Goal: Information Seeking & Learning: Learn about a topic

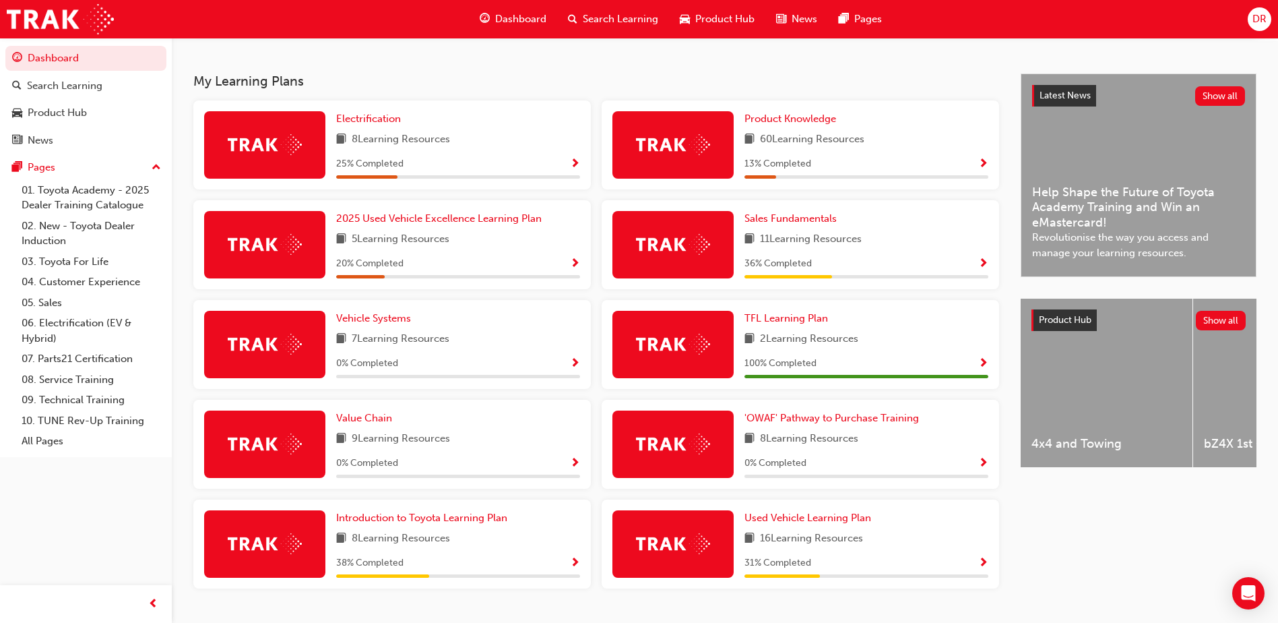
scroll to position [307, 0]
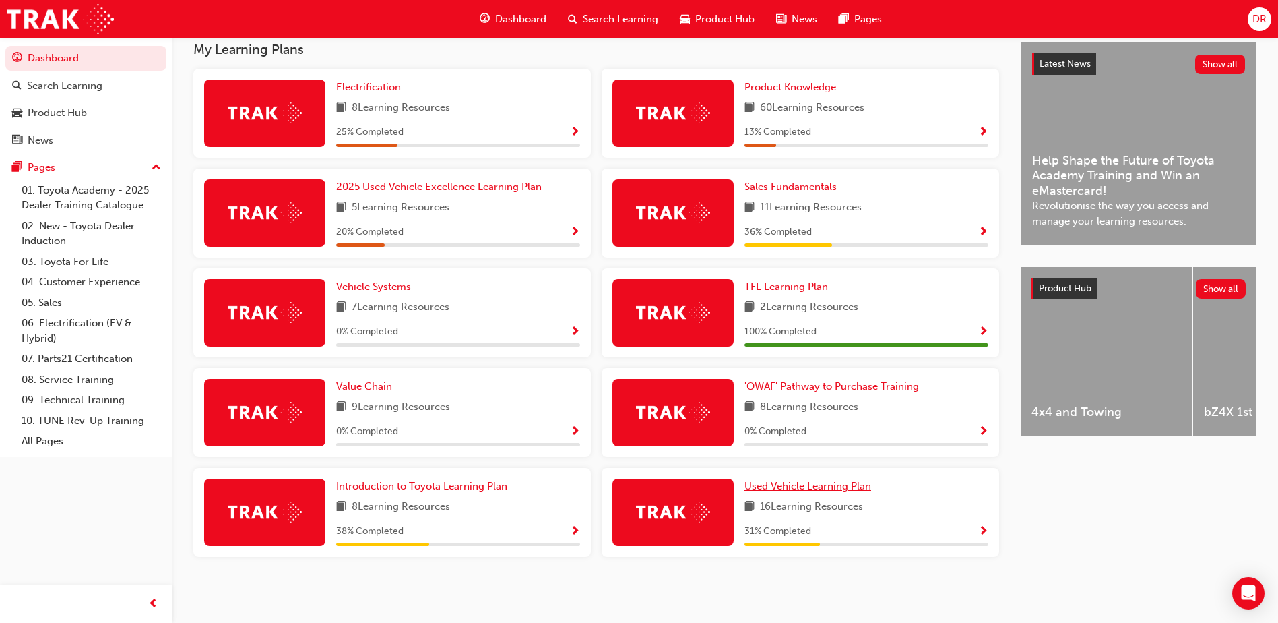
click at [780, 485] on span "Used Vehicle Learning Plan" at bounding box center [808, 486] width 127 height 12
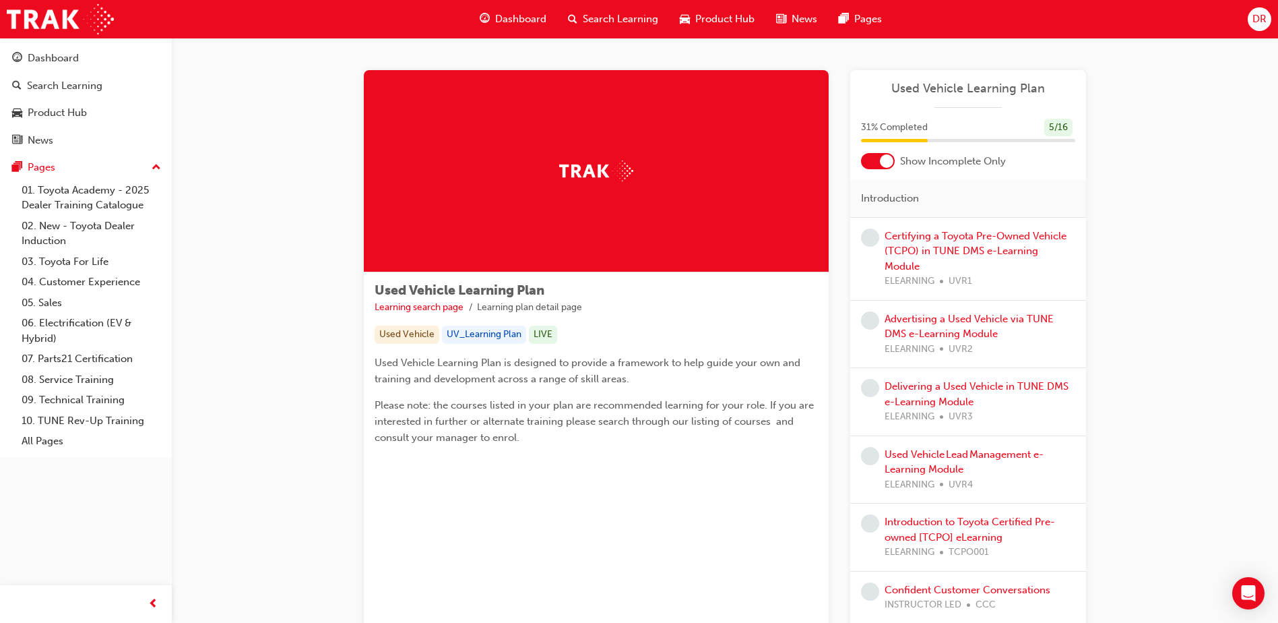
click at [949, 244] on div "Certifying a Toyota Pre-Owned Vehicle (TCPO) in TUNE DMS e-Learning Module ELEA…" at bounding box center [980, 258] width 191 height 61
click at [870, 240] on span "learningRecordVerb_NONE-icon" at bounding box center [870, 237] width 18 height 18
click at [907, 244] on div "Certifying a Toyota Pre-Owned Vehicle (TCPO) in TUNE DMS e-Learning Module ELEA…" at bounding box center [980, 258] width 191 height 61
drag, startPoint x: 907, startPoint y: 244, endPoint x: 951, endPoint y: 248, distance: 44.0
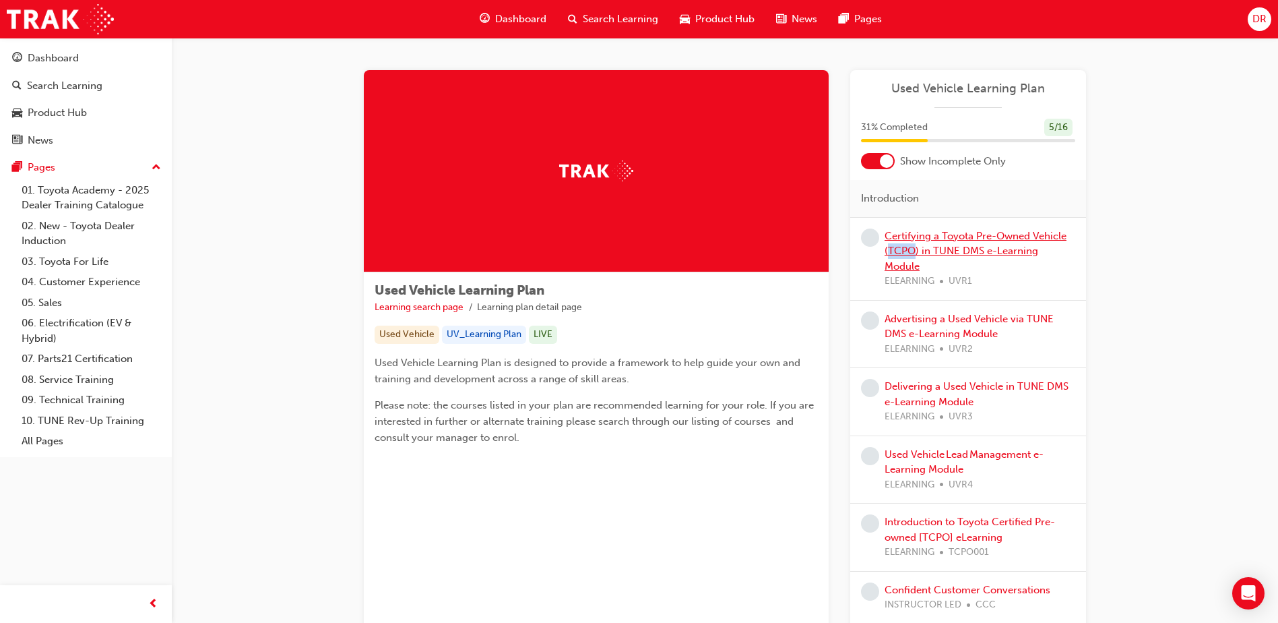
click at [951, 248] on link "Certifying a Toyota Pre-Owned Vehicle (TCPO) in TUNE DMS e-Learning Module" at bounding box center [976, 251] width 182 height 42
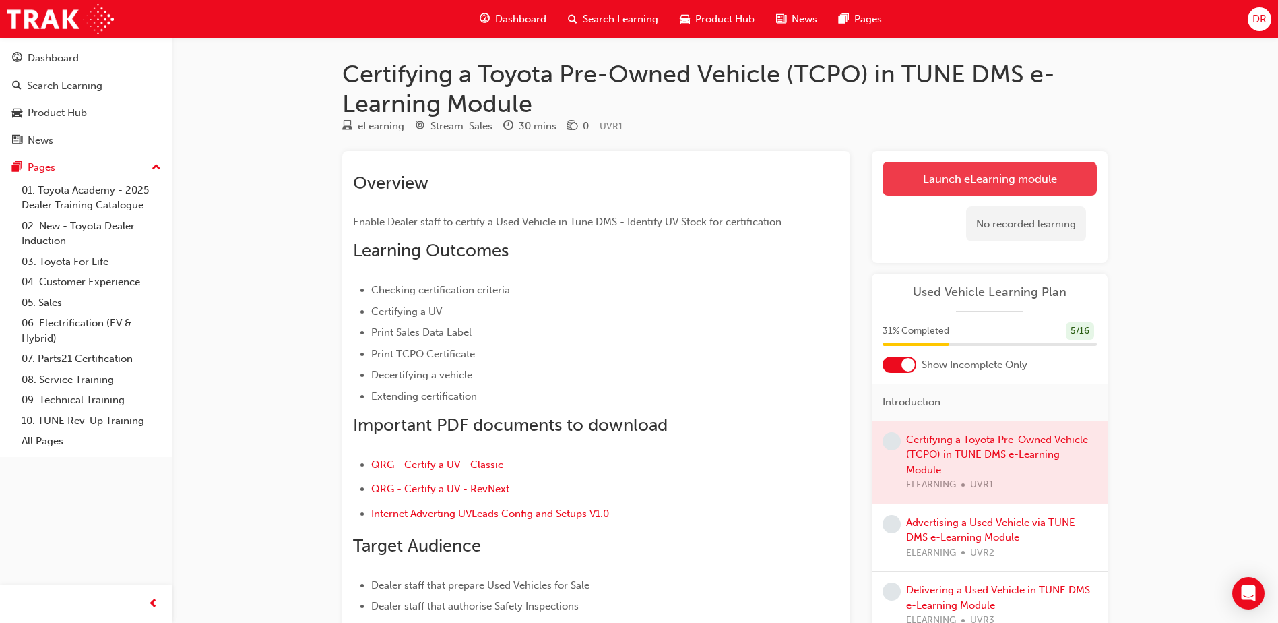
click at [983, 177] on link "Launch eLearning module" at bounding box center [990, 179] width 214 height 34
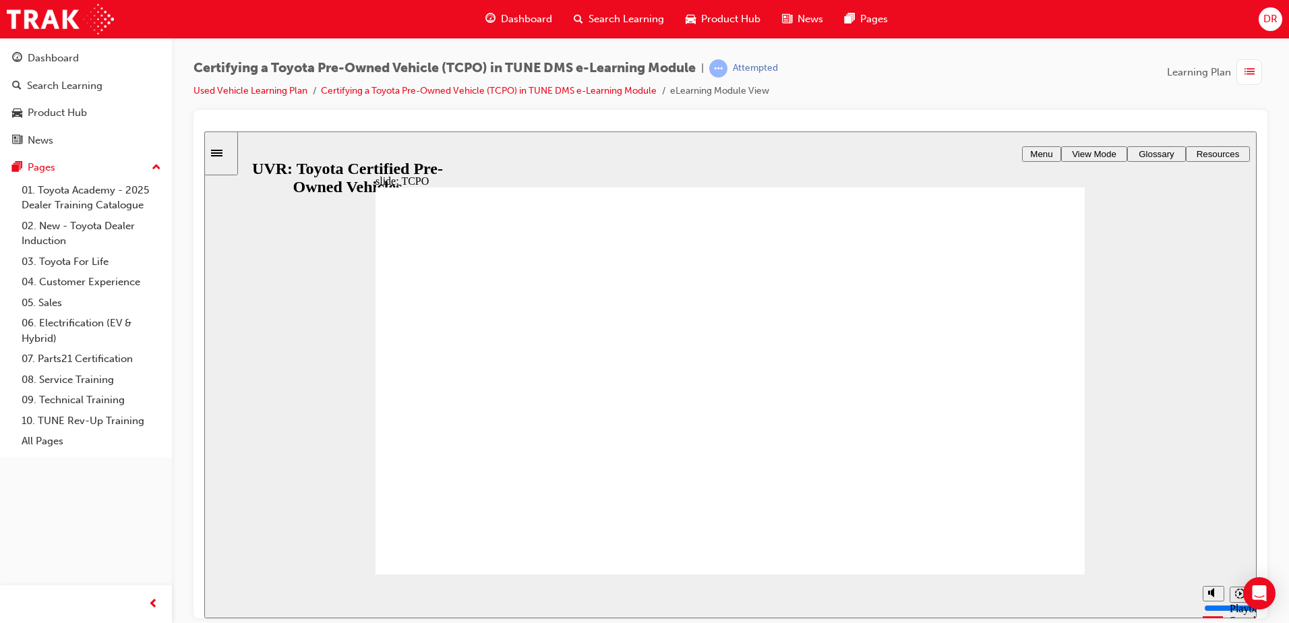
type input "25500"
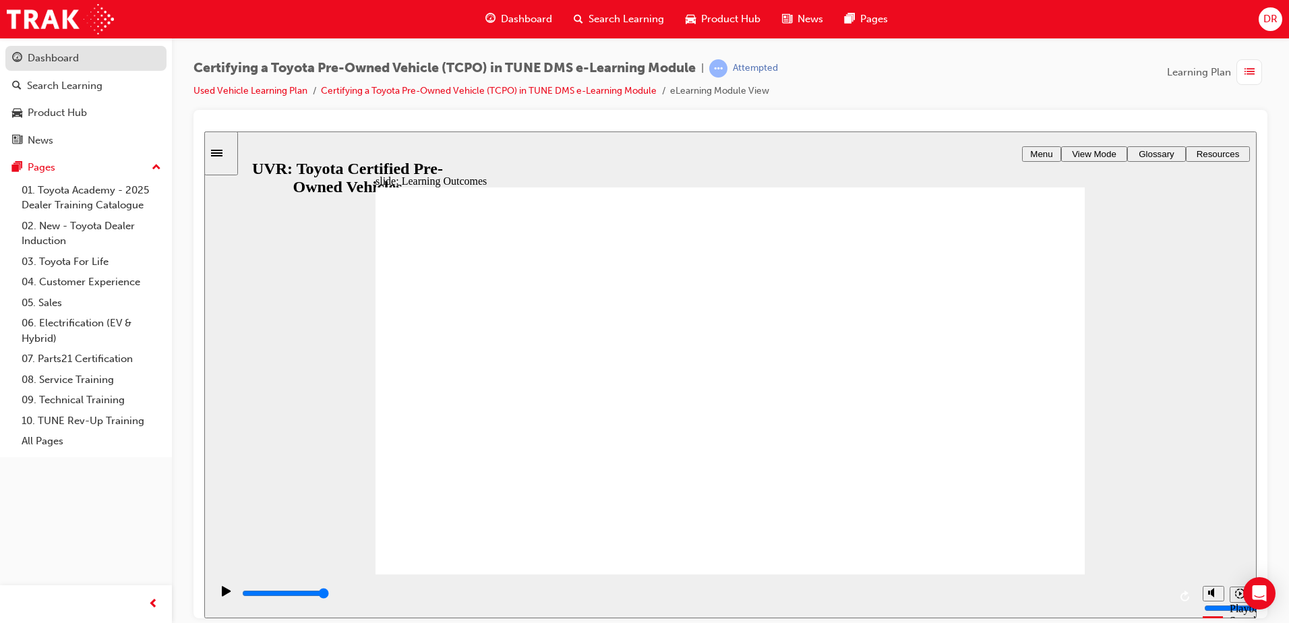
click at [57, 53] on div "Dashboard" at bounding box center [53, 59] width 51 height 16
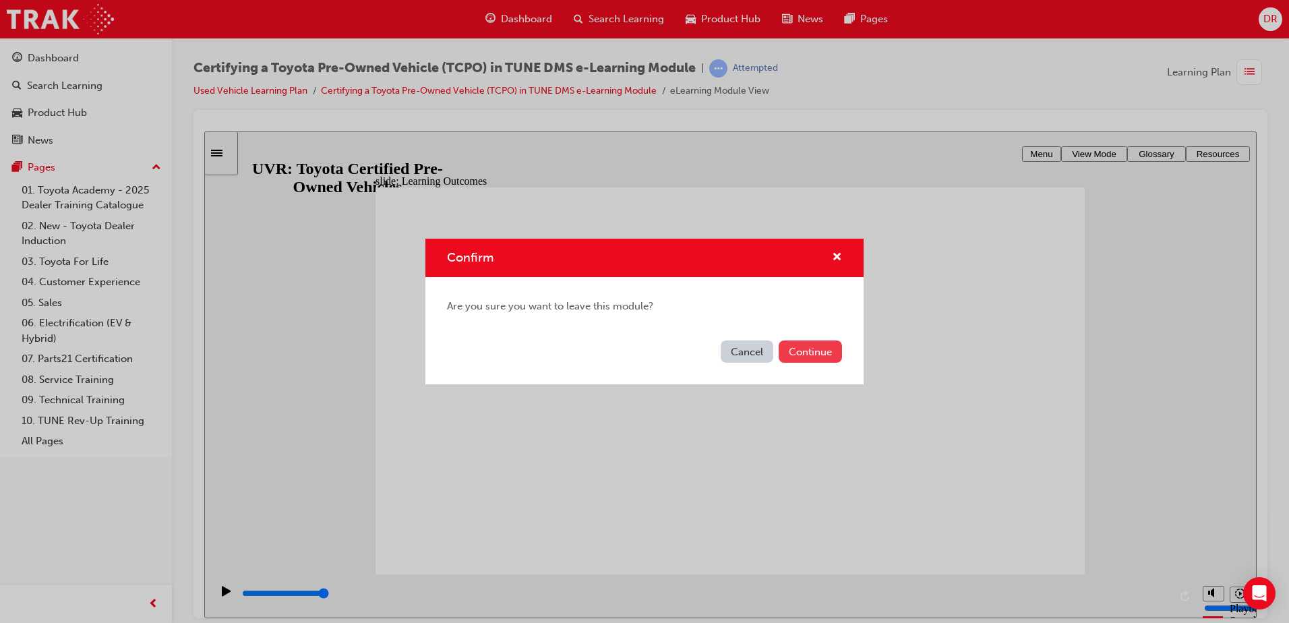
click at [813, 352] on button "Continue" at bounding box center [809, 351] width 63 height 22
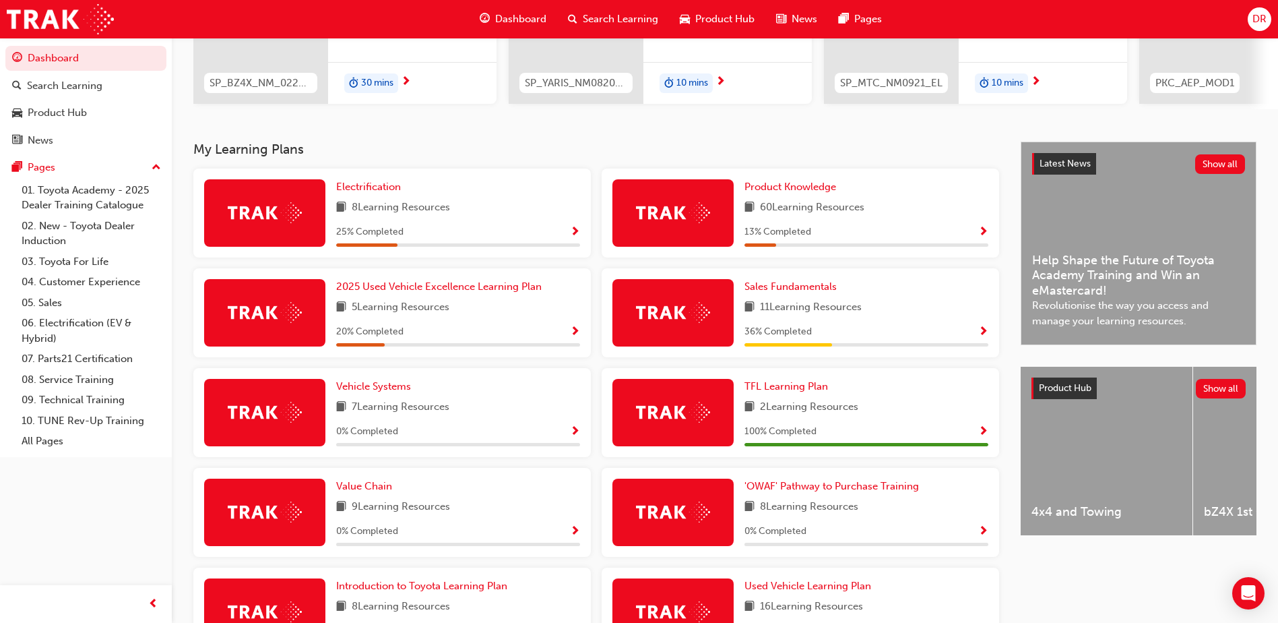
scroll to position [202, 0]
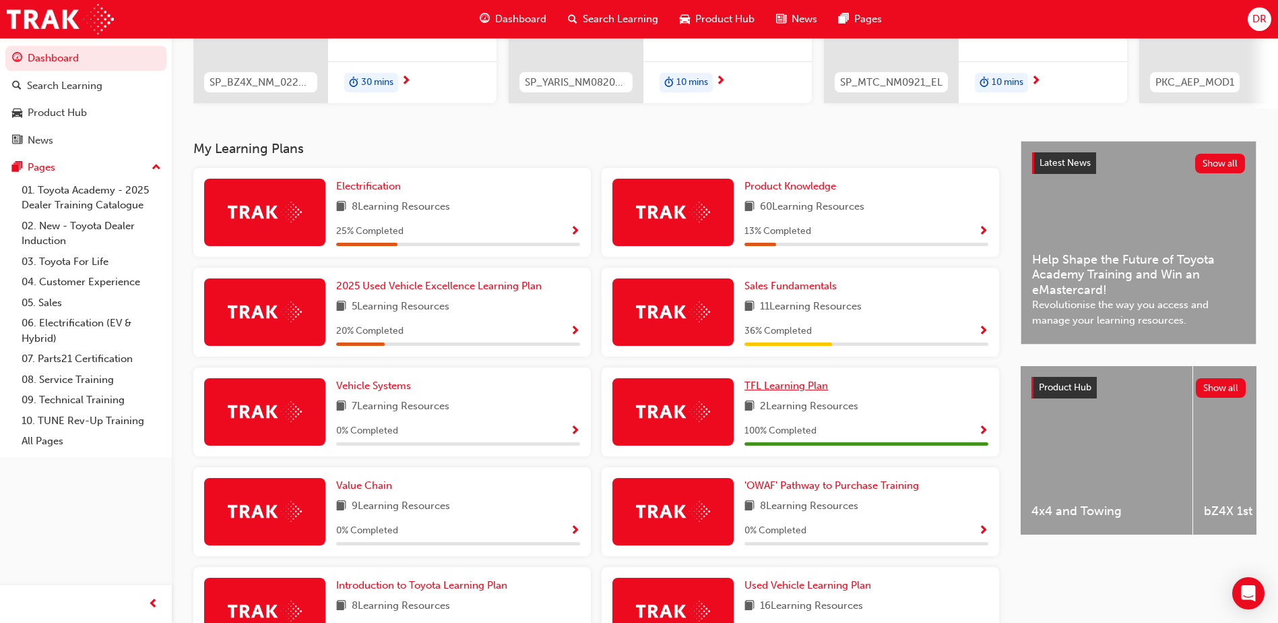
click at [779, 390] on span "TFL Learning Plan" at bounding box center [787, 385] width 84 height 12
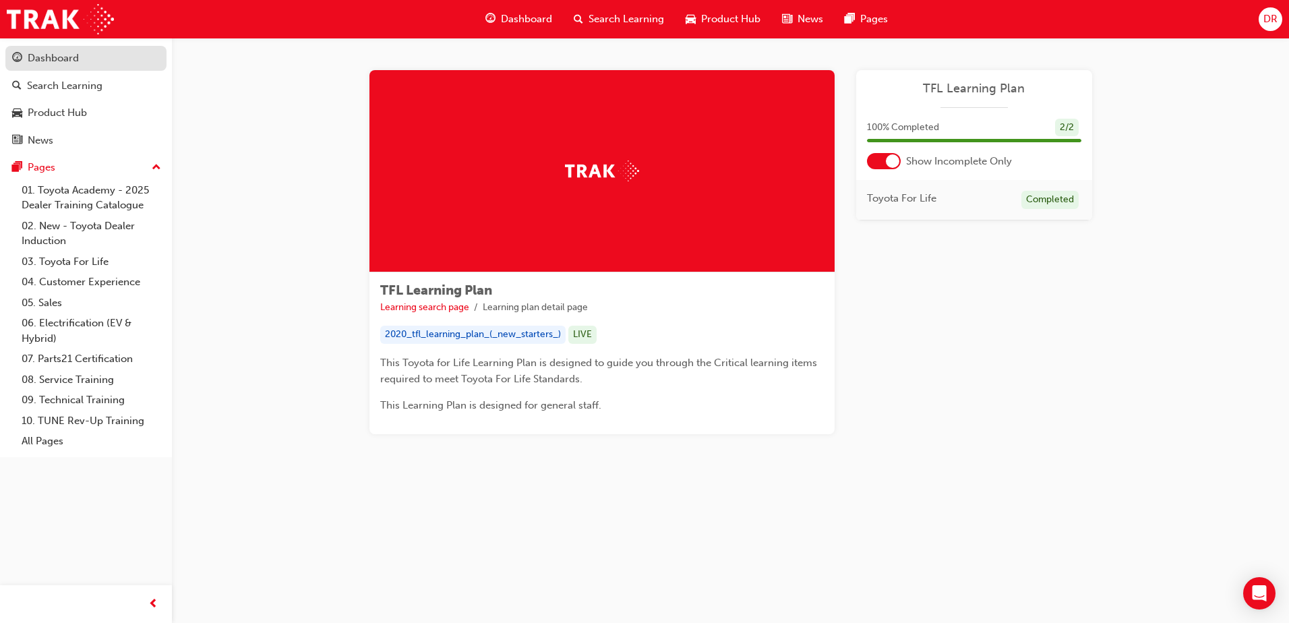
click at [66, 57] on div "Dashboard" at bounding box center [53, 59] width 51 height 16
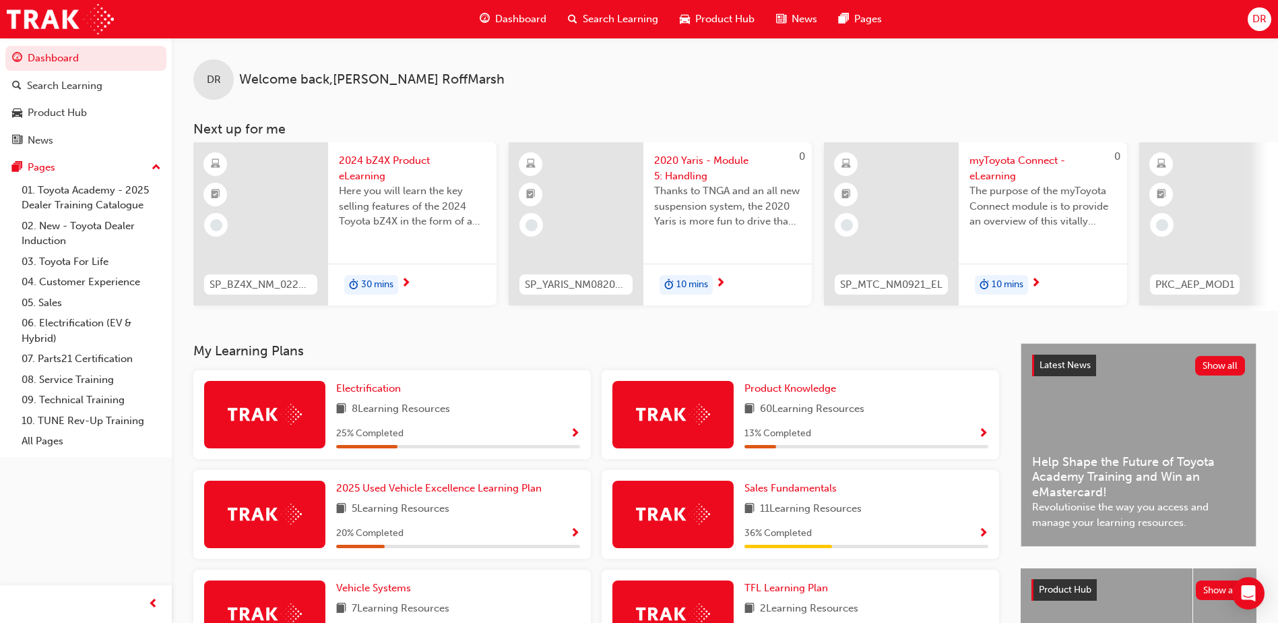
click at [902, 240] on div at bounding box center [891, 223] width 135 height 163
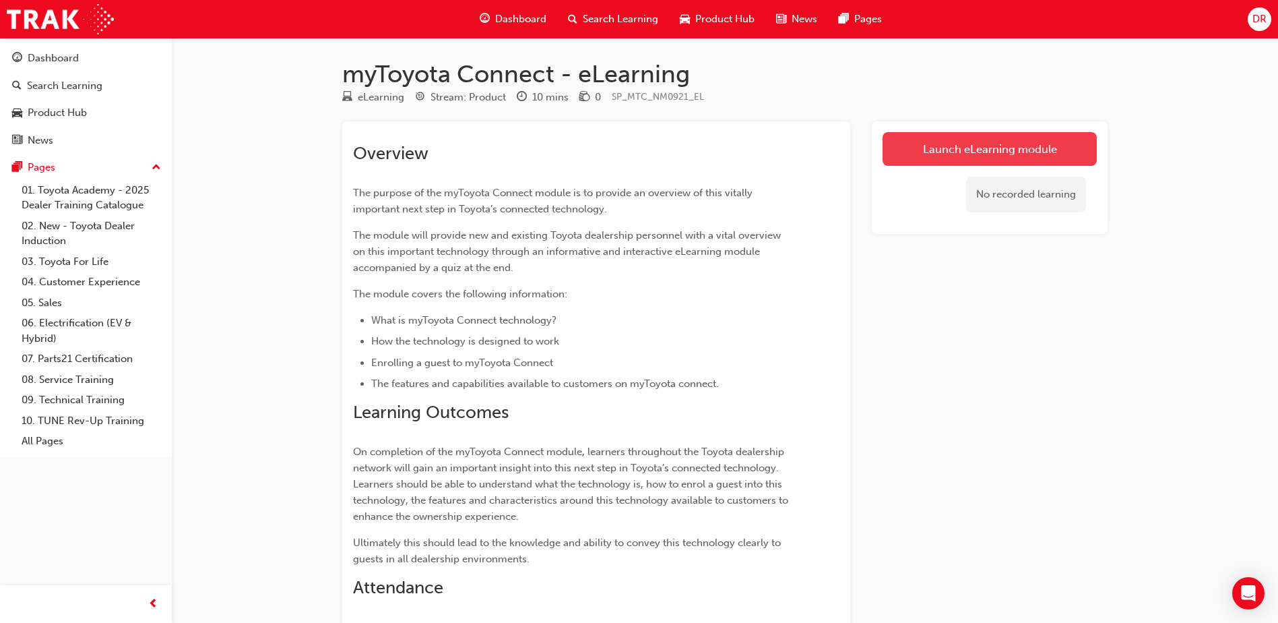
click at [952, 145] on link "Launch eLearning module" at bounding box center [990, 149] width 214 height 34
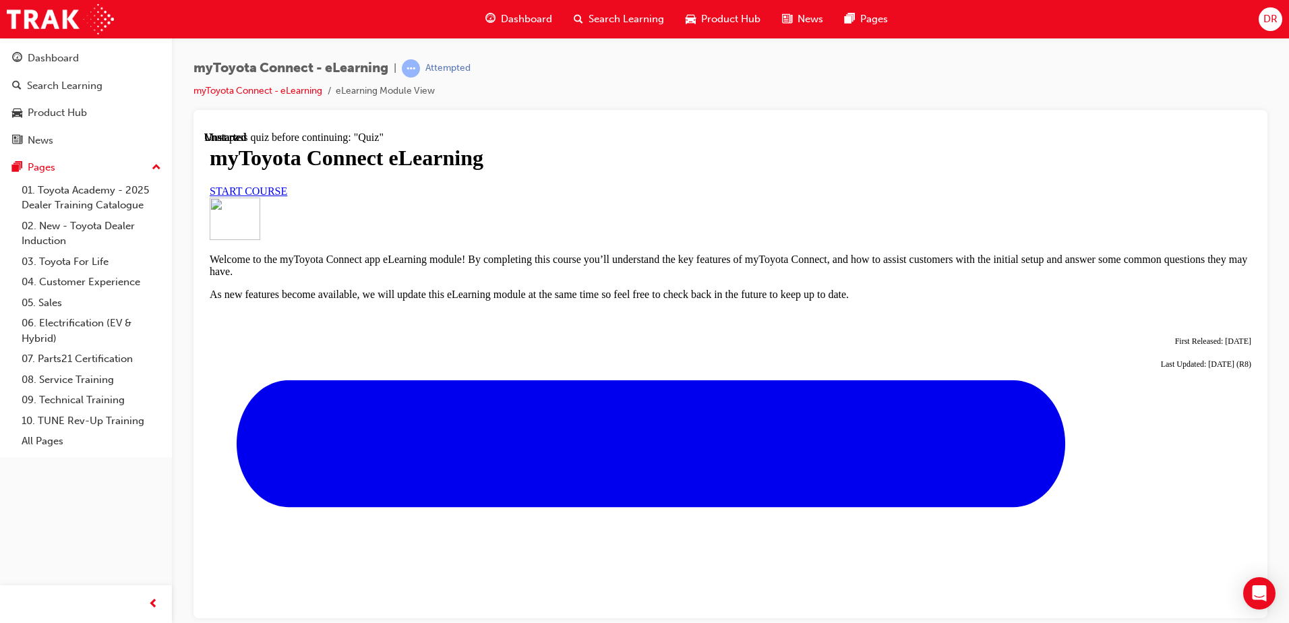
click at [287, 196] on span "START COURSE" at bounding box center [249, 190] width 78 height 11
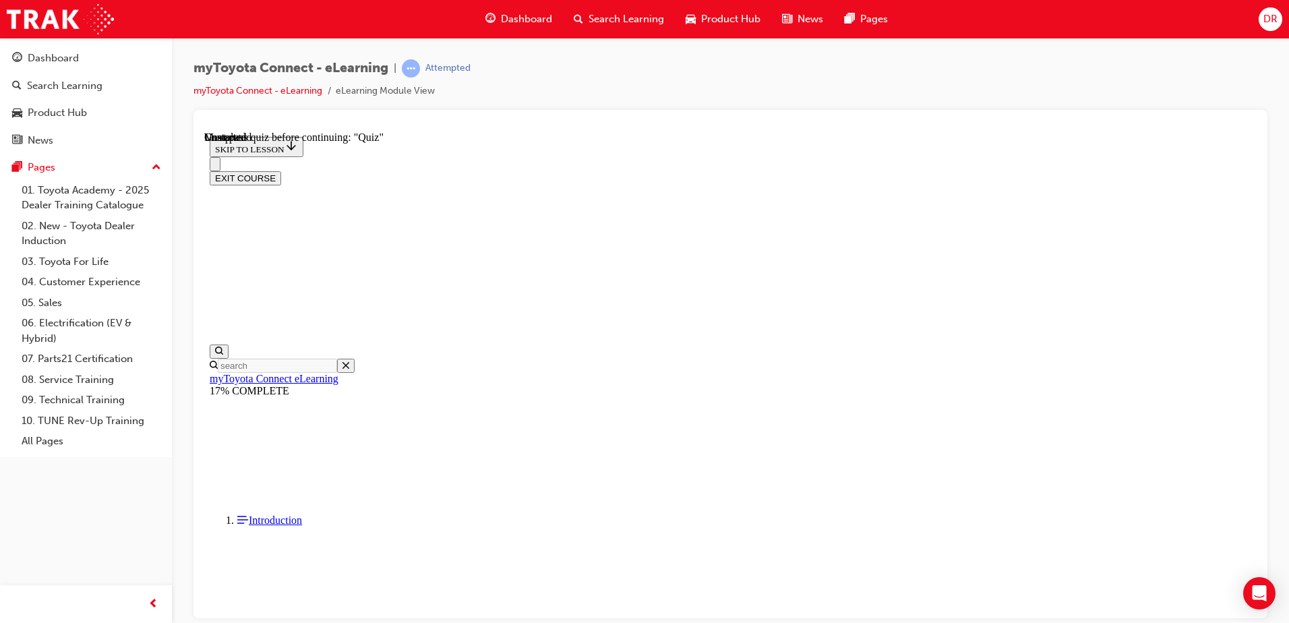
scroll to position [1172, 0]
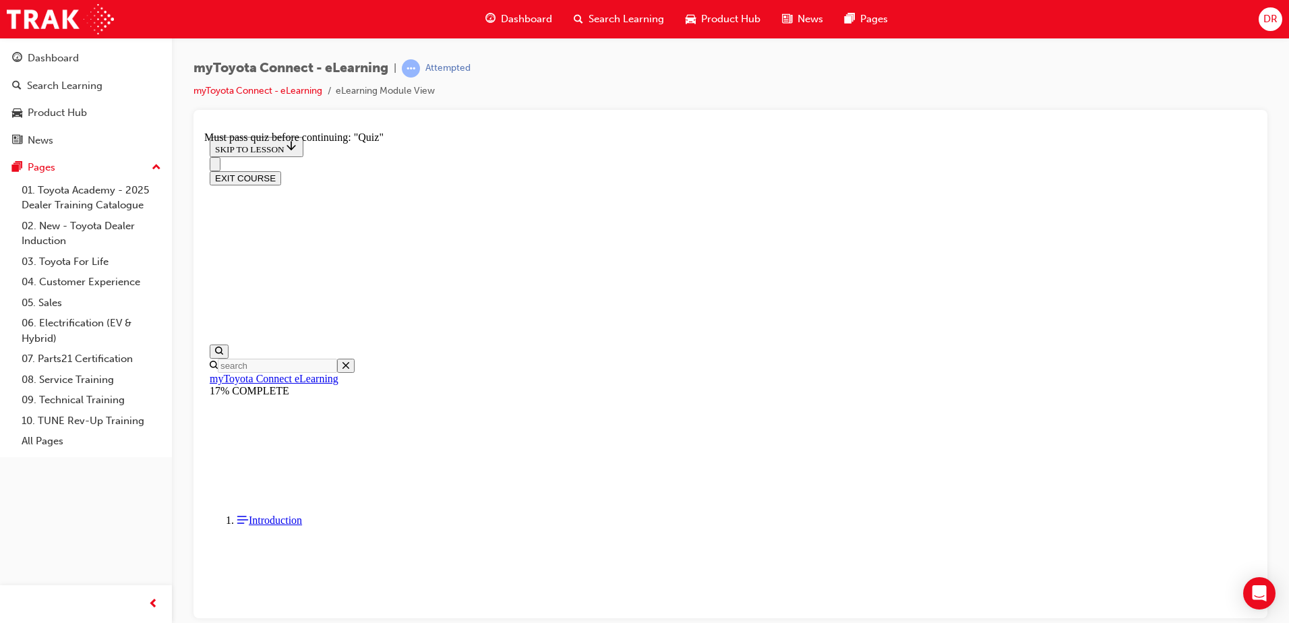
scroll to position [420, 0]
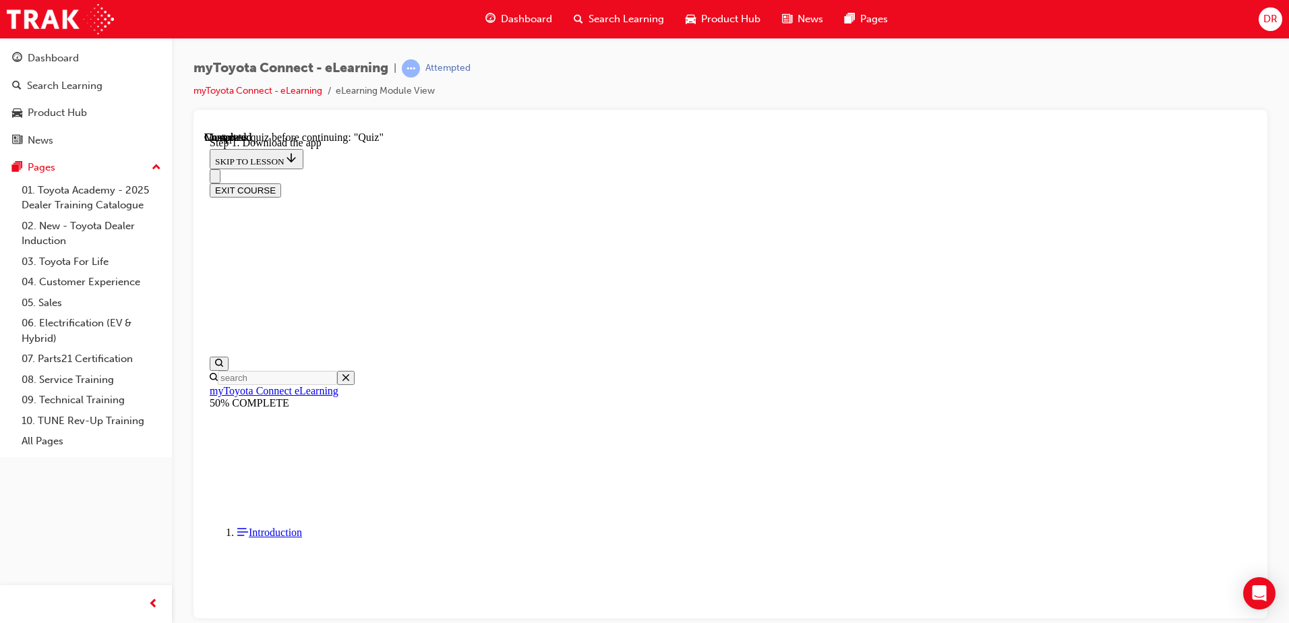
scroll to position [414, 0]
